Goal: Leave review/rating: Leave review/rating

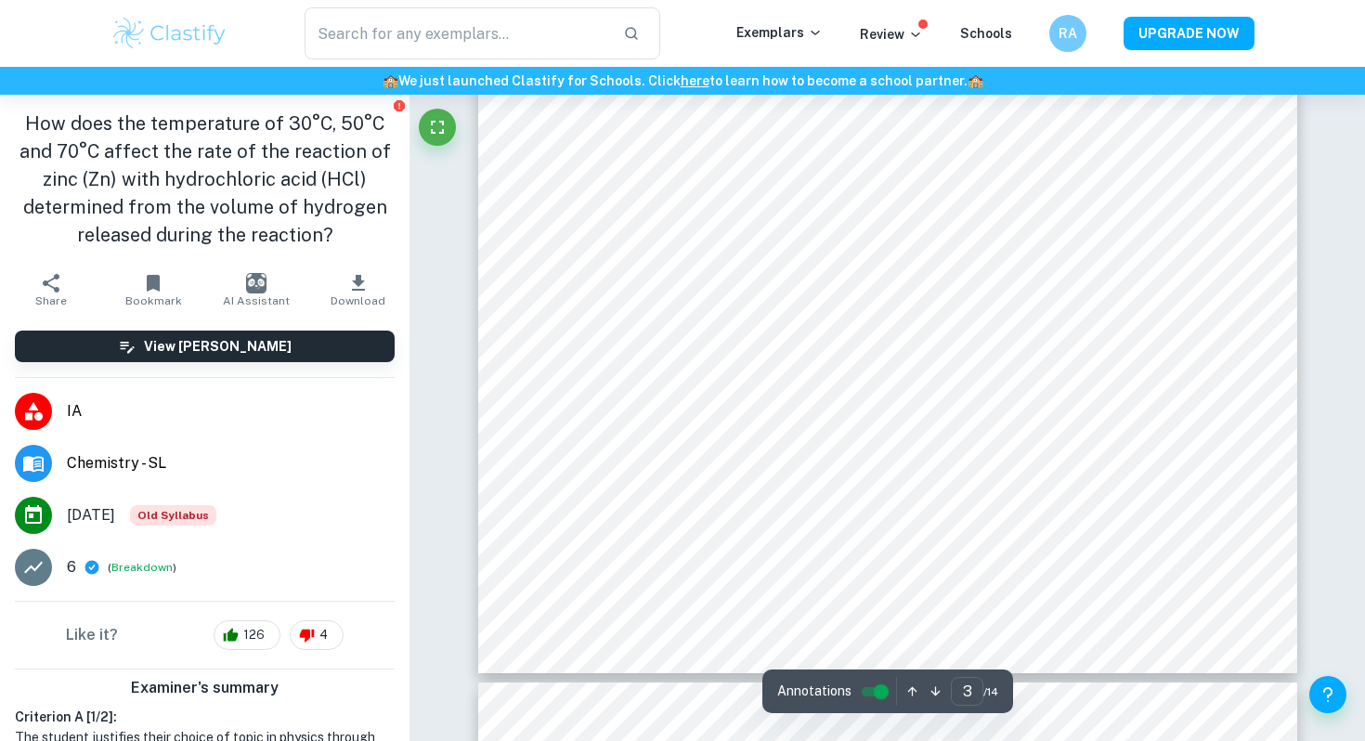
scroll to position [2980, 0]
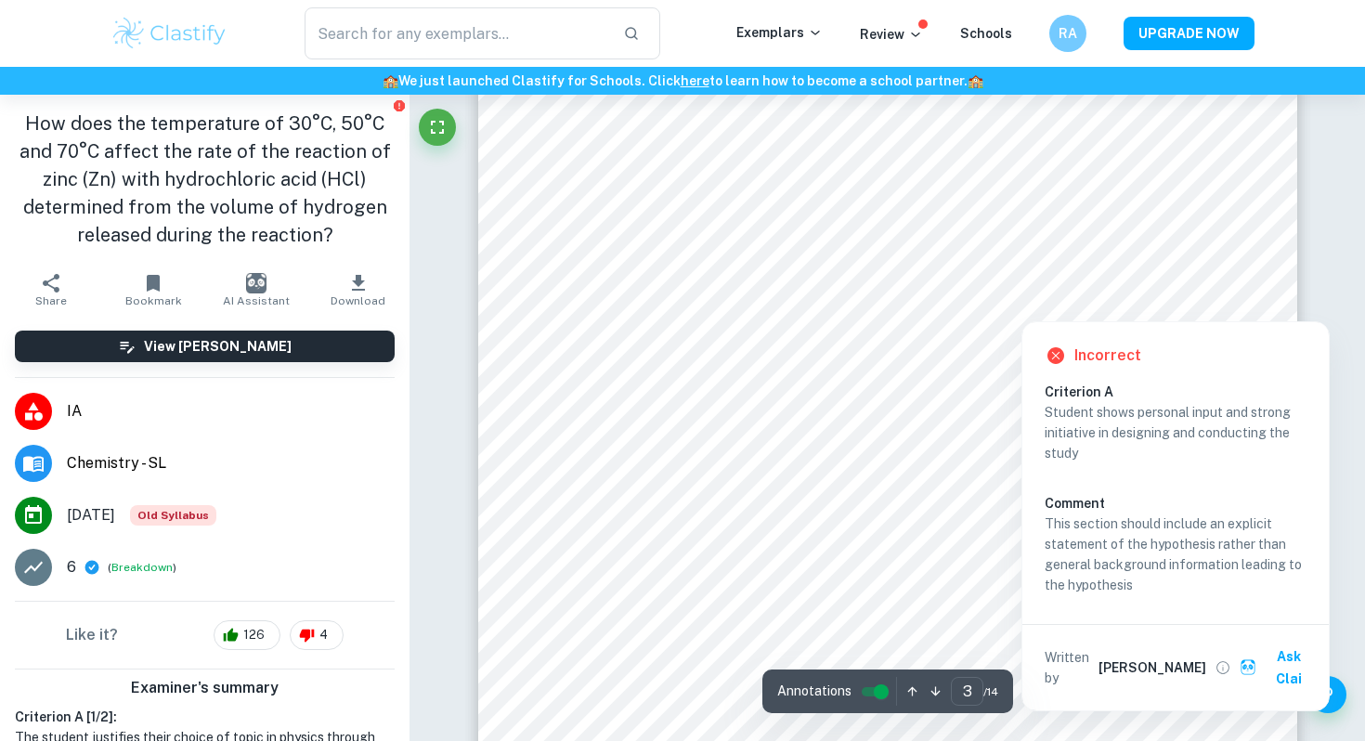
click at [1215, 330] on div "Incorrect Criterion A Student shows personal input and strong initiative in des…" at bounding box center [1175, 516] width 306 height 388
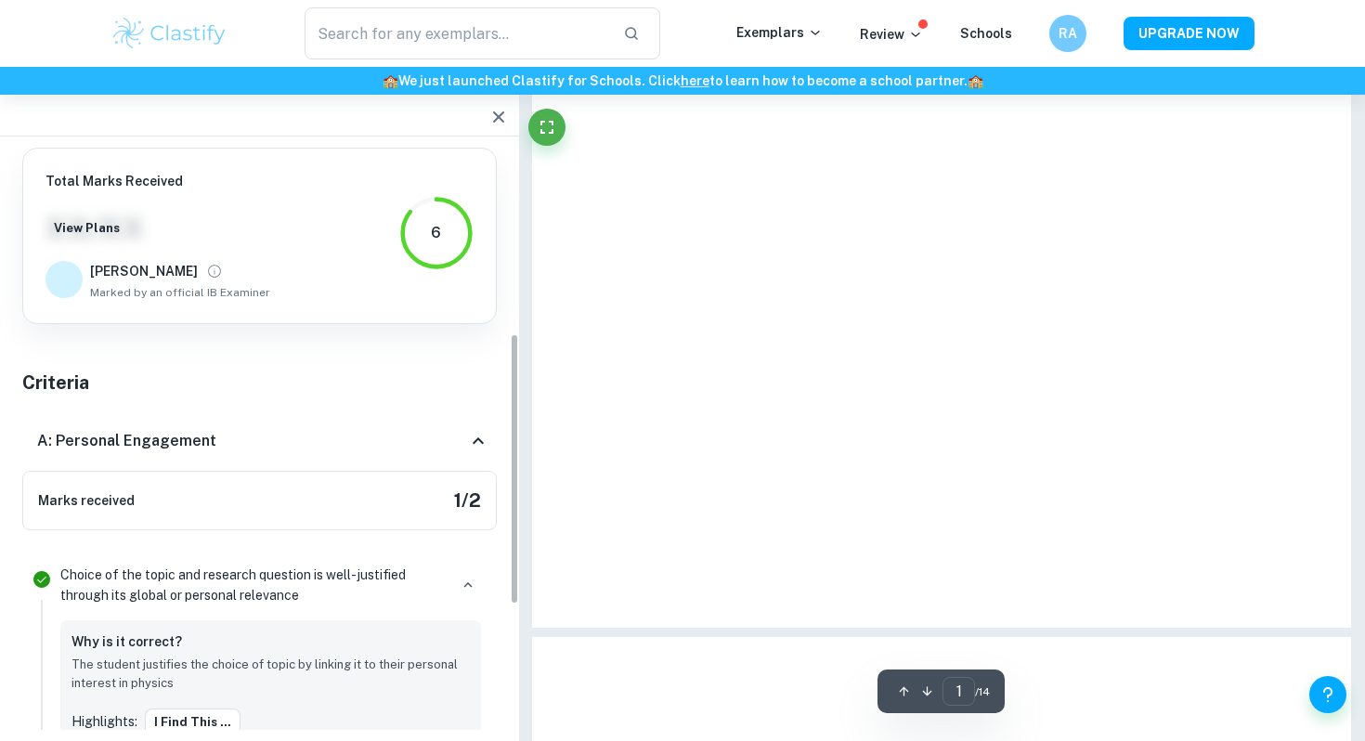
scroll to position [397, 0]
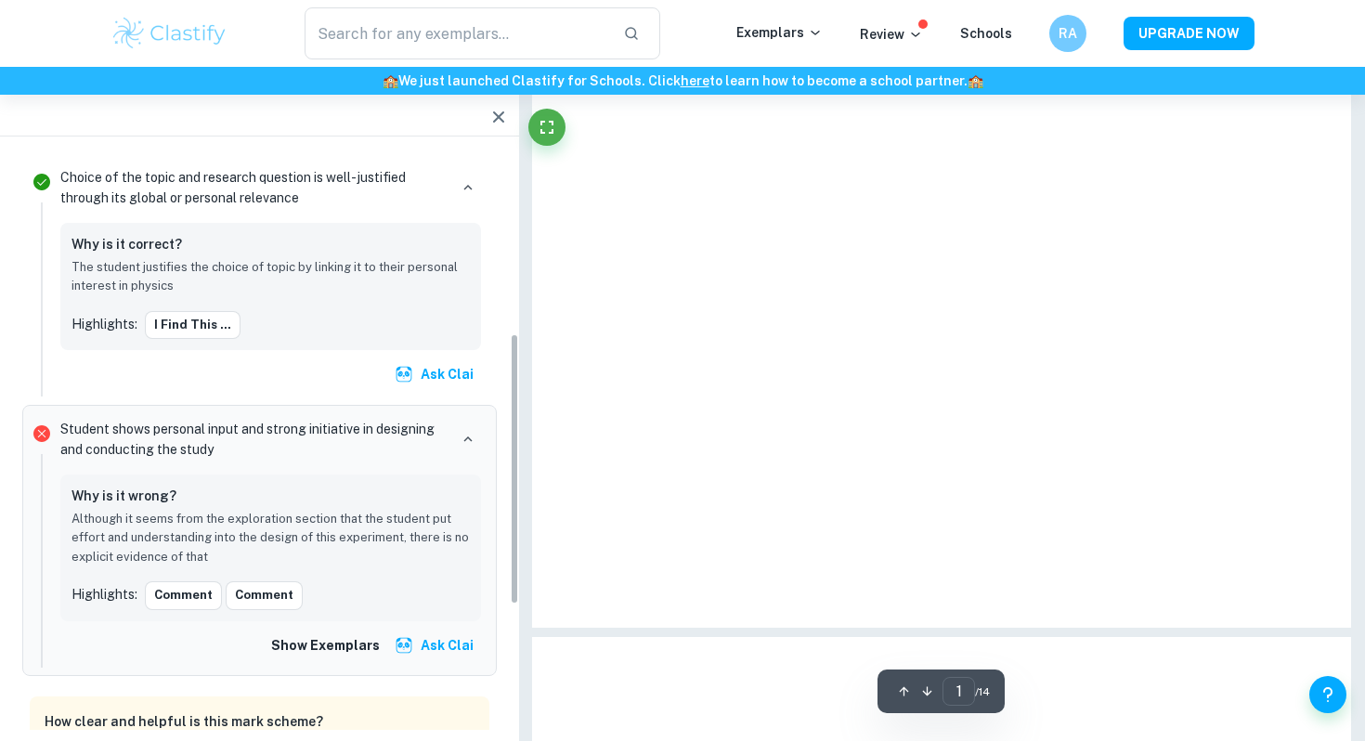
type input "3"
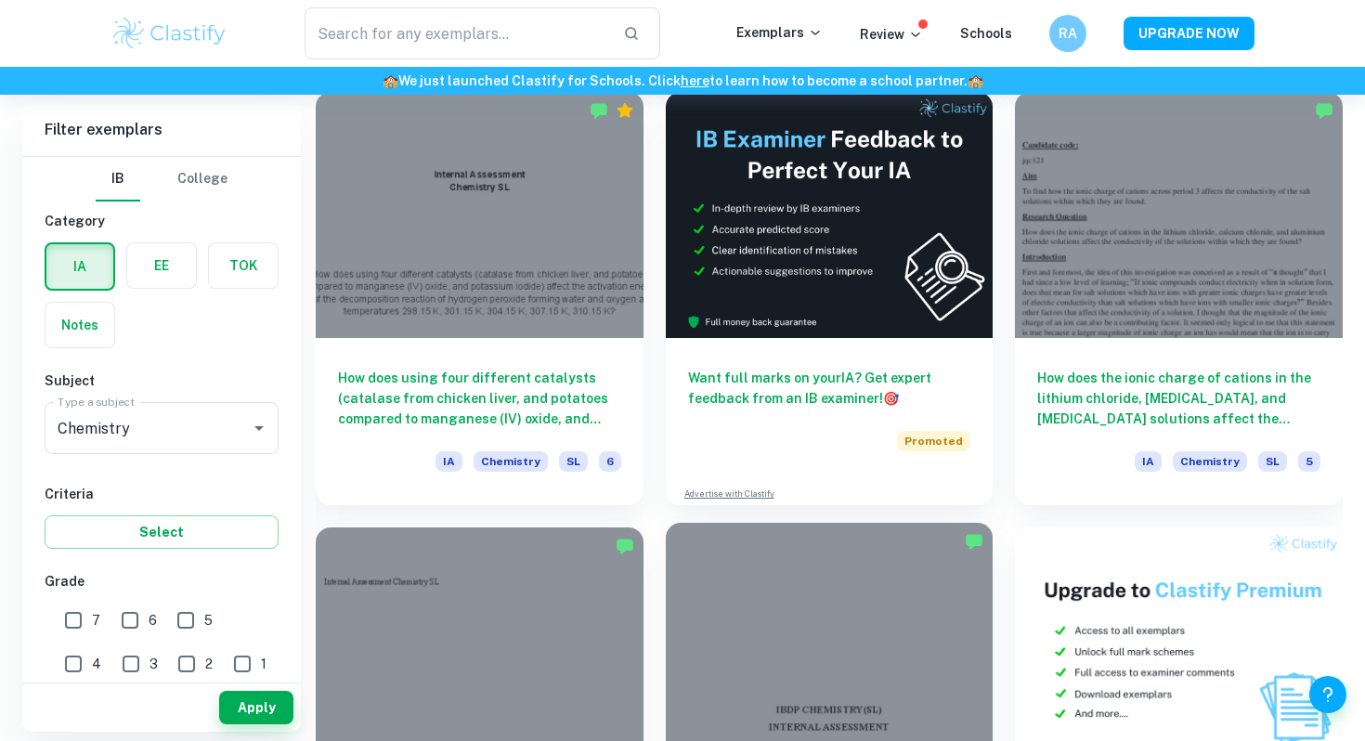
scroll to position [5624, 0]
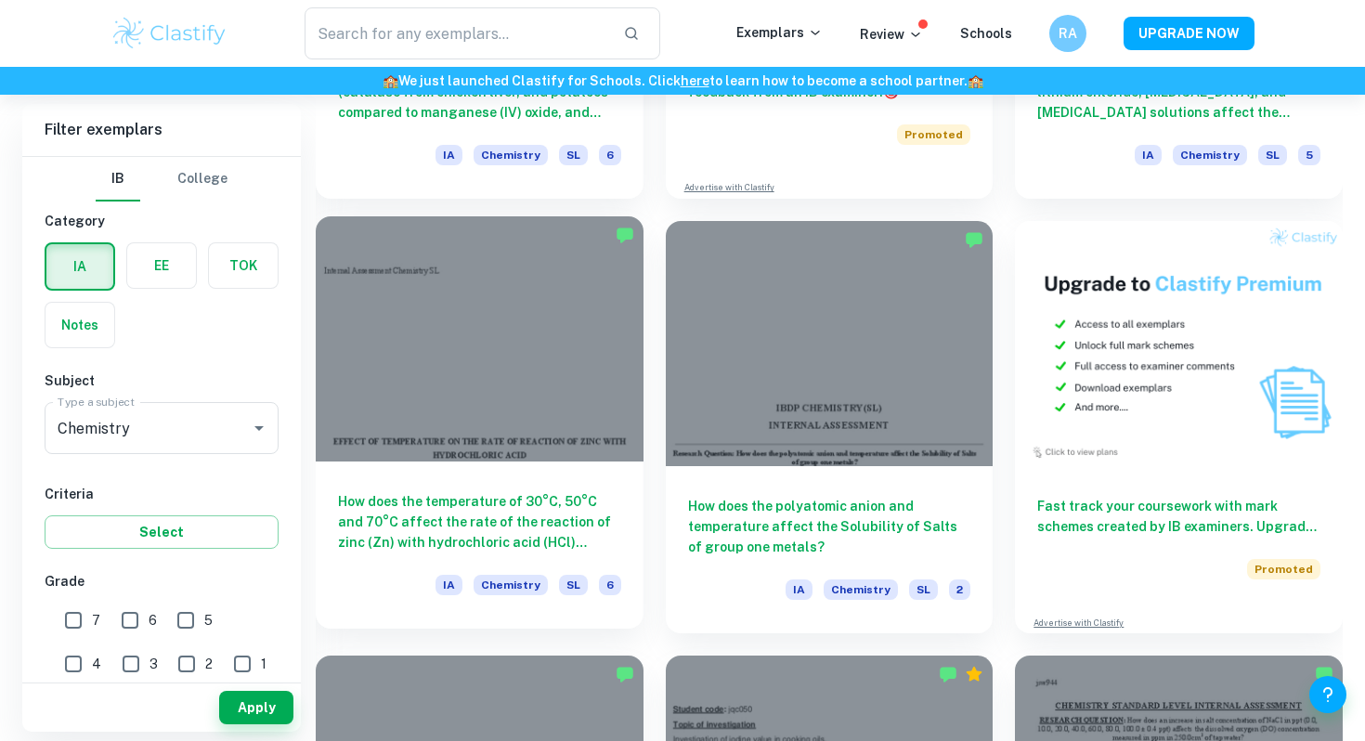
click at [491, 351] on div at bounding box center [480, 338] width 328 height 245
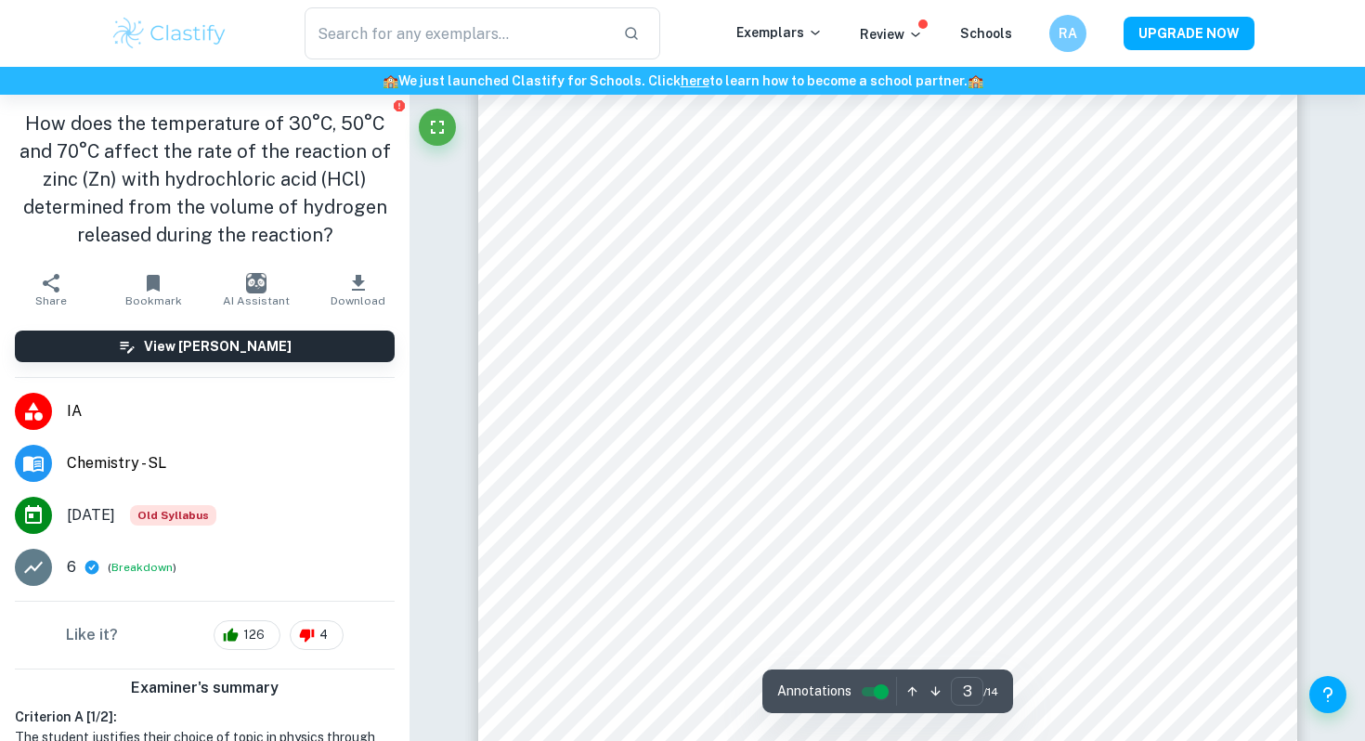
scroll to position [3139, 0]
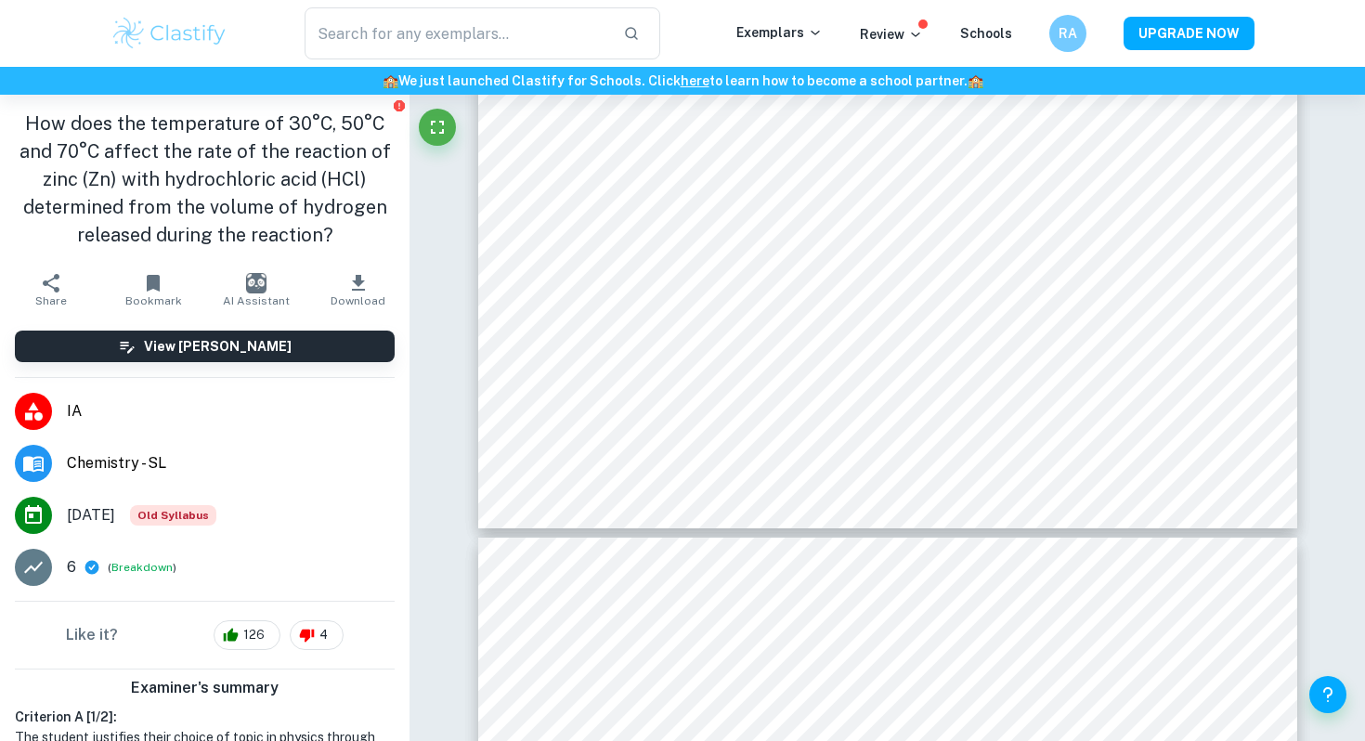
type input "4"
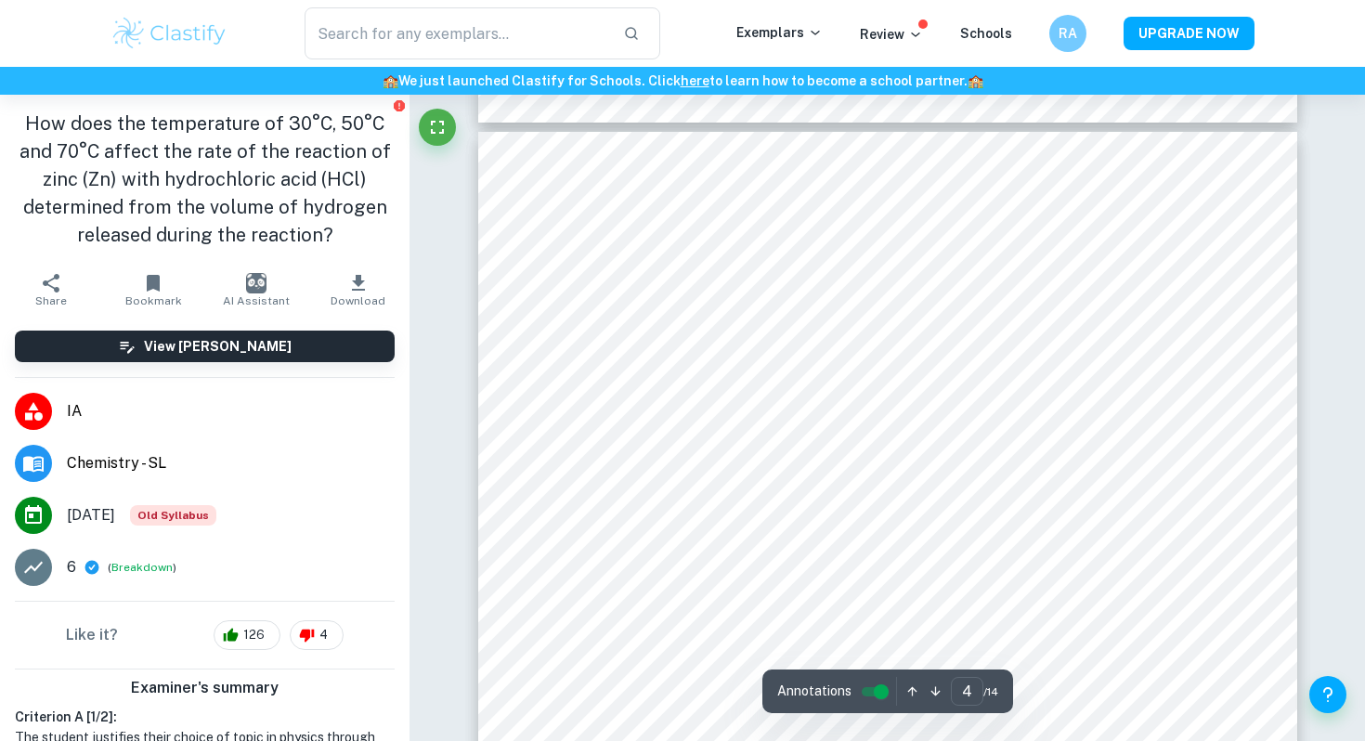
scroll to position [3865, 0]
